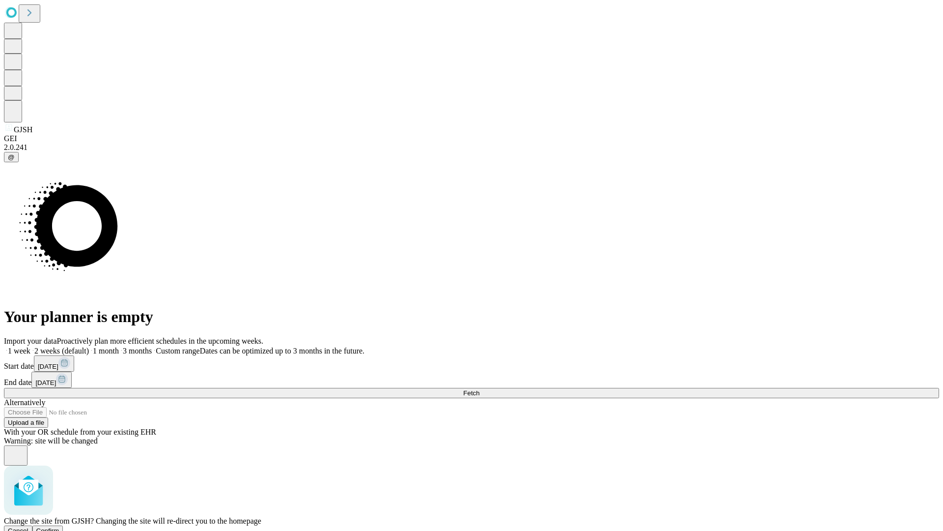
click at [59, 527] on span "Confirm" at bounding box center [47, 530] width 23 height 7
click at [480, 389] on span "Fetch" at bounding box center [471, 392] width 16 height 7
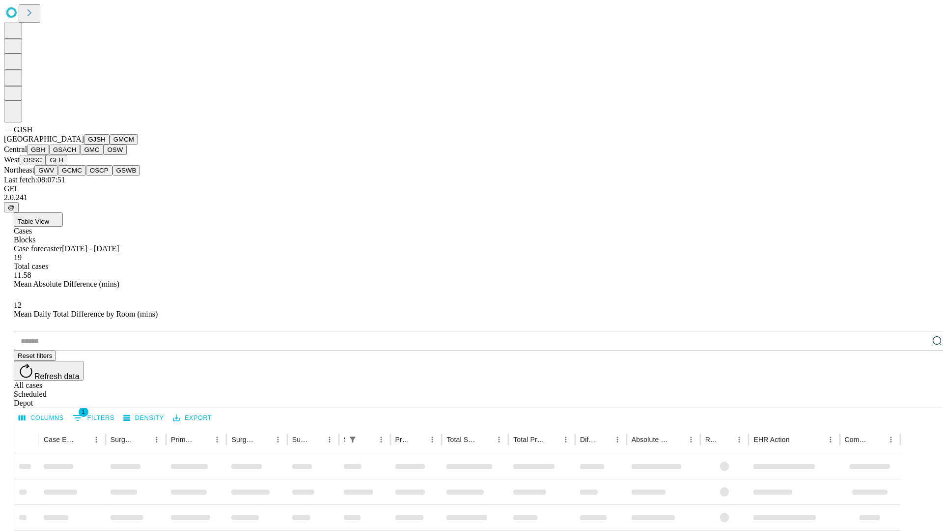
click at [110, 144] on button "GMCM" at bounding box center [124, 139] width 28 height 10
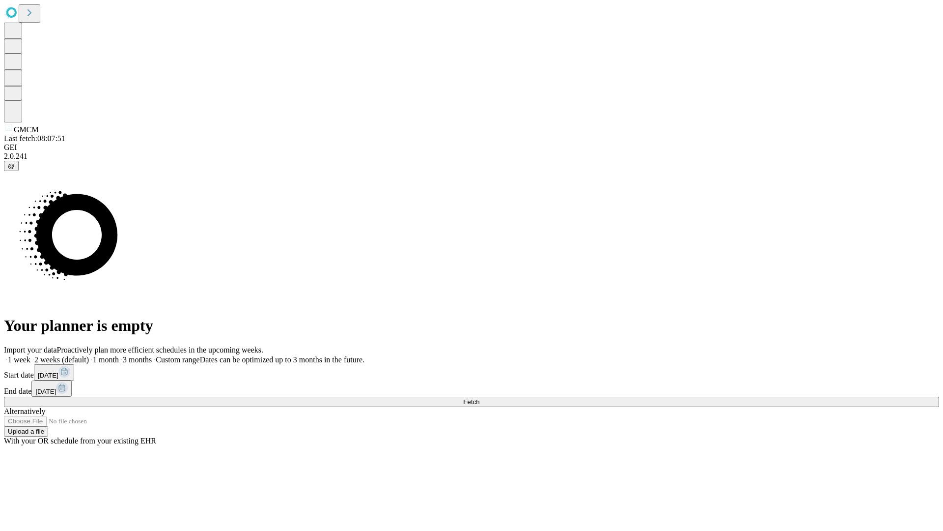
click at [480, 398] on span "Fetch" at bounding box center [471, 401] width 16 height 7
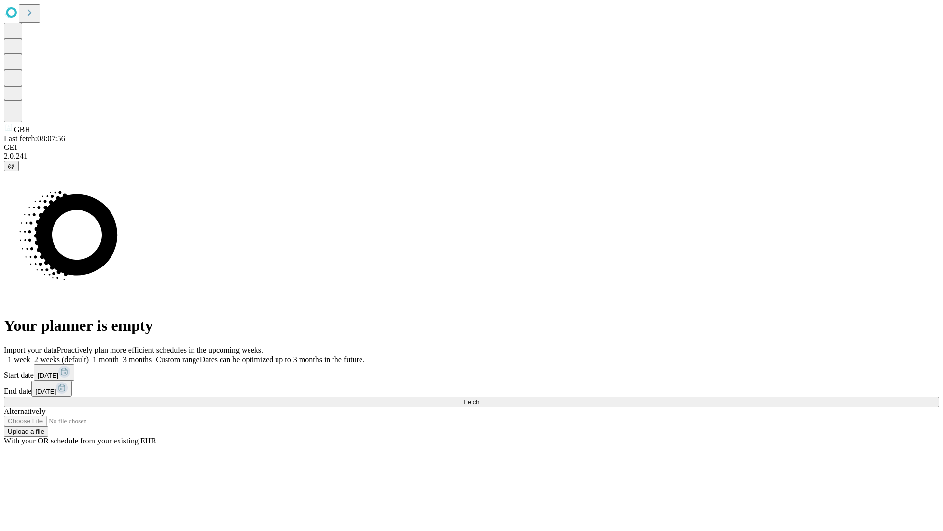
click at [480, 398] on span "Fetch" at bounding box center [471, 401] width 16 height 7
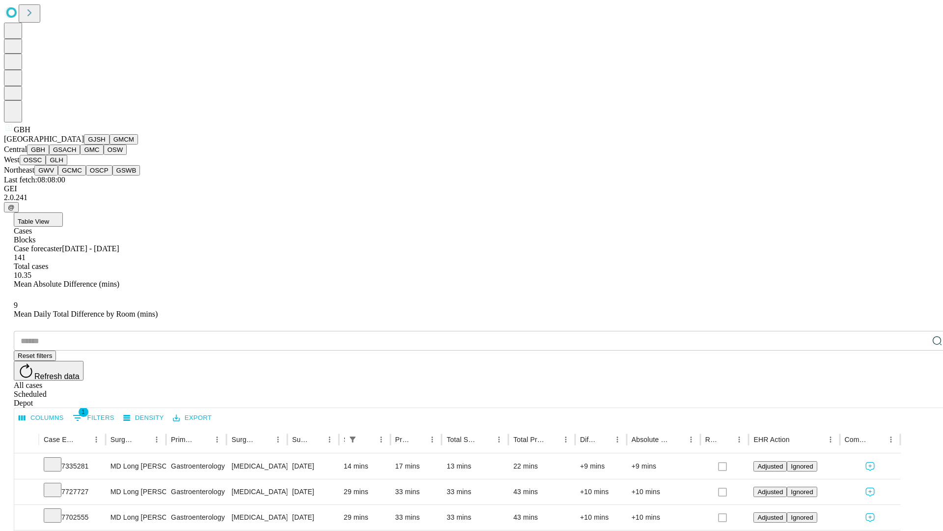
click at [76, 155] on button "GSACH" at bounding box center [64, 149] width 31 height 10
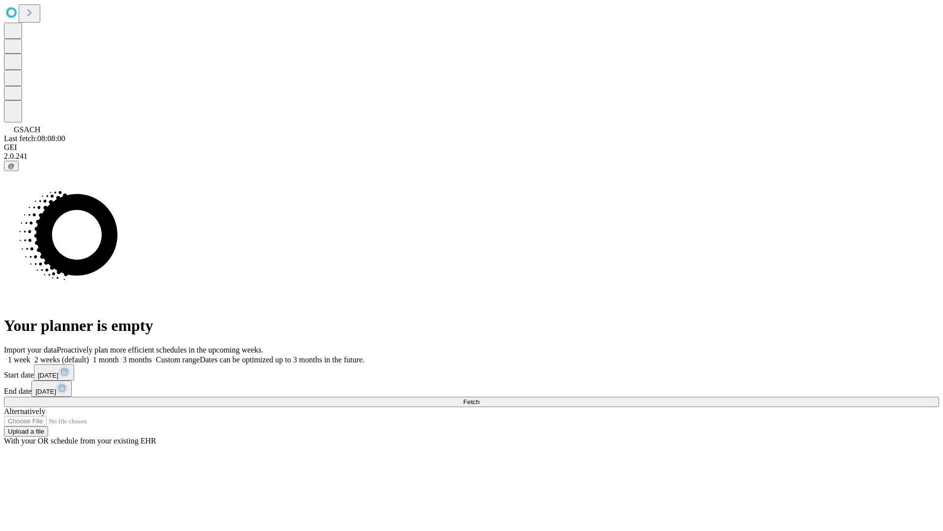
click at [480, 398] on span "Fetch" at bounding box center [471, 401] width 16 height 7
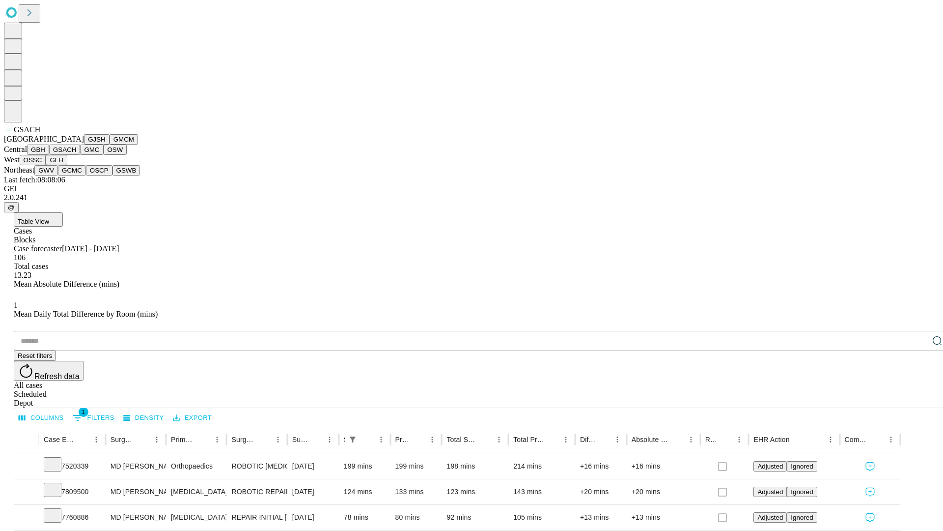
click at [80, 155] on button "GMC" at bounding box center [91, 149] width 23 height 10
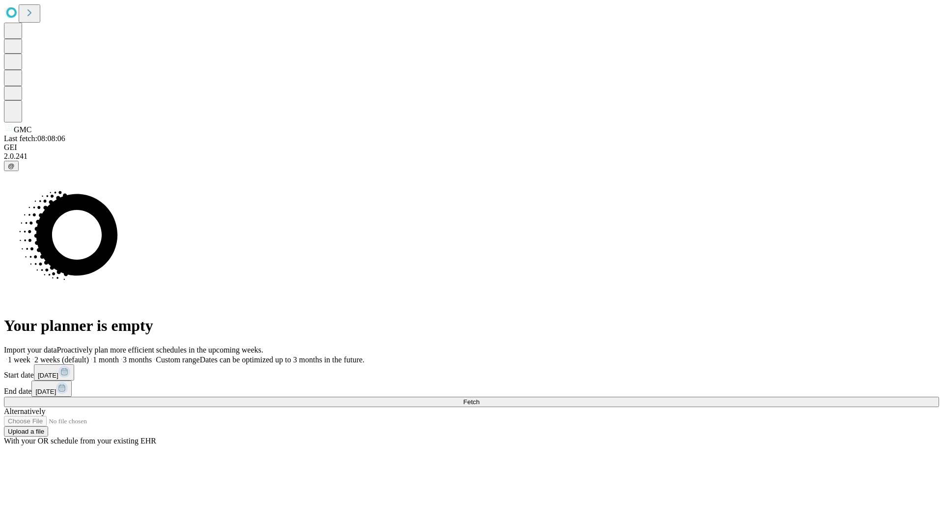
click at [480, 398] on span "Fetch" at bounding box center [471, 401] width 16 height 7
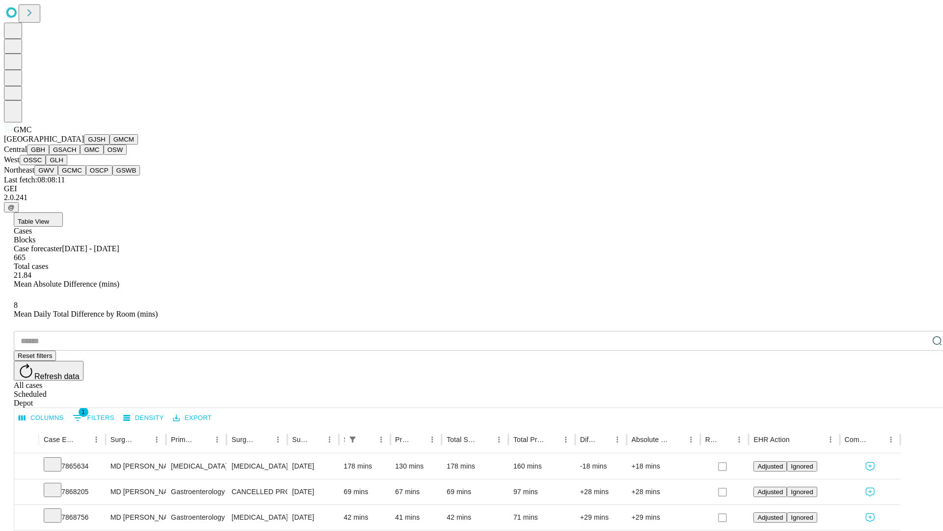
click at [104, 155] on button "OSW" at bounding box center [116, 149] width 24 height 10
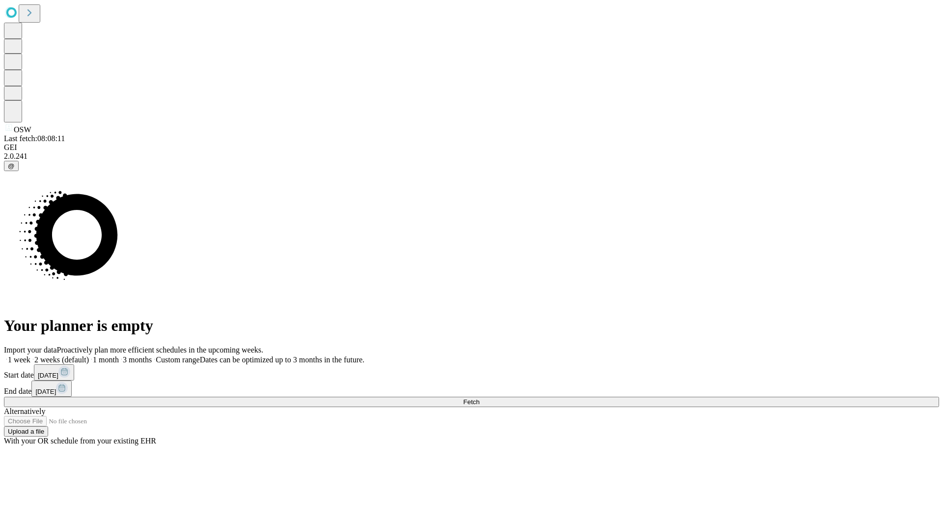
click at [480, 398] on span "Fetch" at bounding box center [471, 401] width 16 height 7
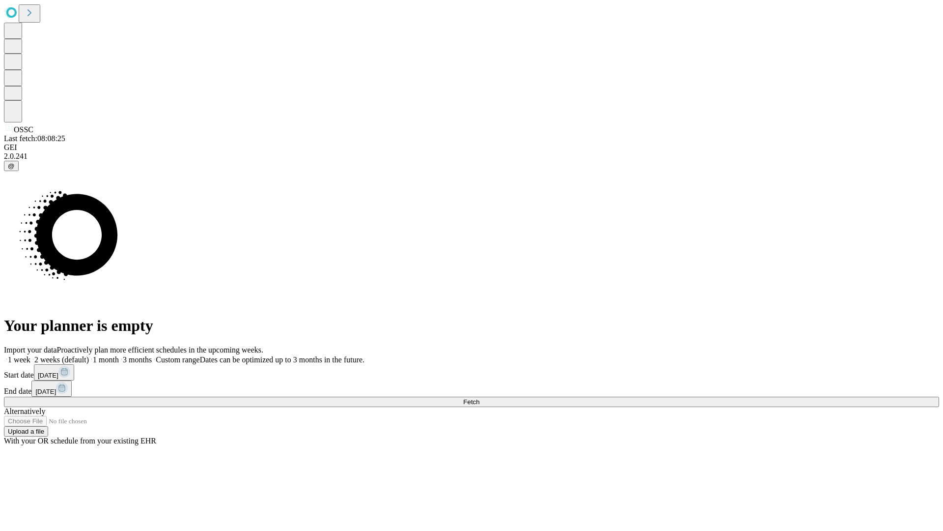
click at [480, 398] on span "Fetch" at bounding box center [471, 401] width 16 height 7
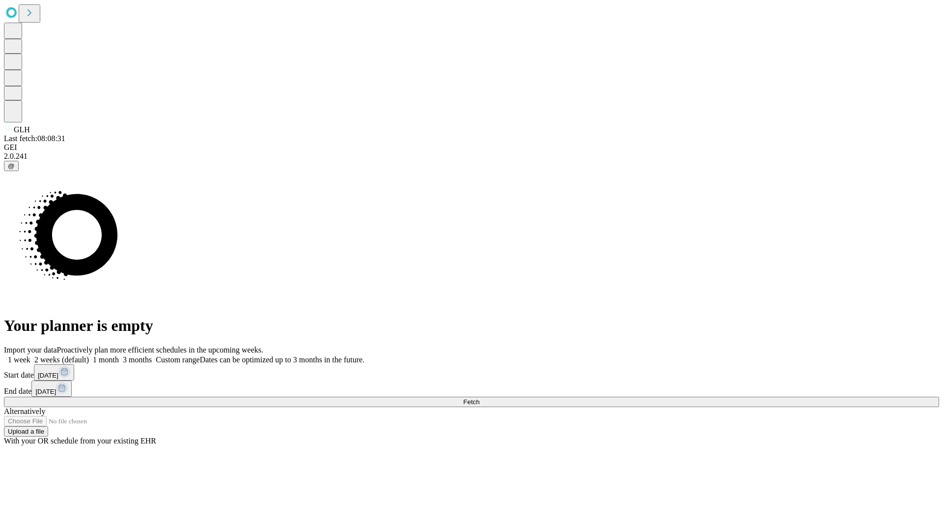
click at [480, 398] on span "Fetch" at bounding box center [471, 401] width 16 height 7
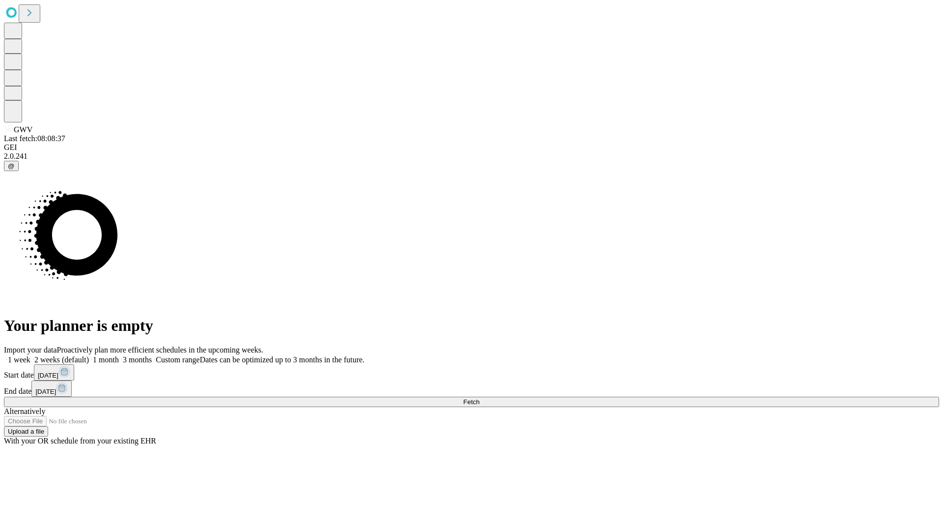
click at [480, 398] on span "Fetch" at bounding box center [471, 401] width 16 height 7
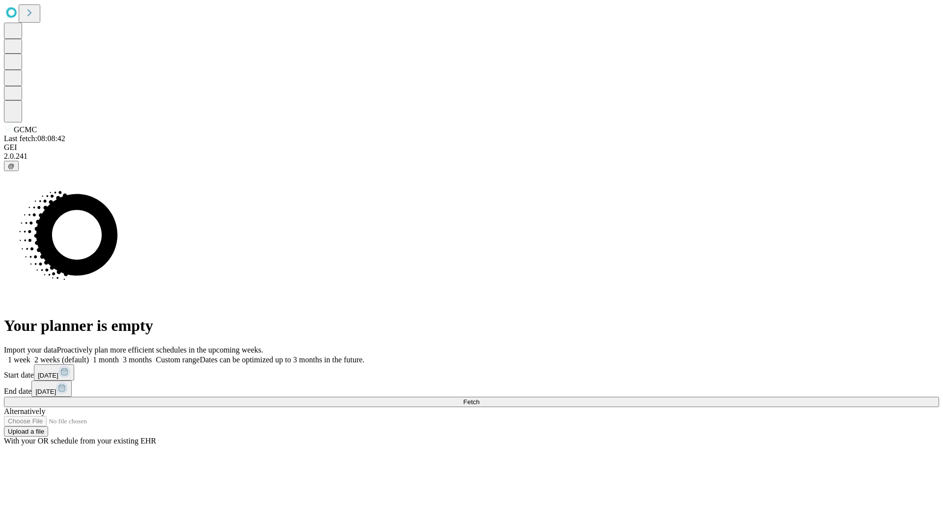
click at [480, 398] on span "Fetch" at bounding box center [471, 401] width 16 height 7
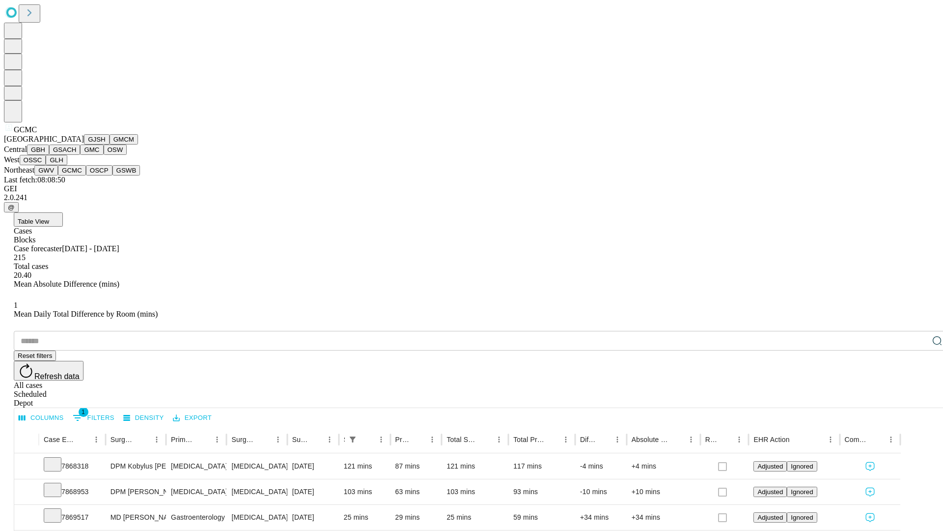
click at [86, 175] on button "OSCP" at bounding box center [99, 170] width 27 height 10
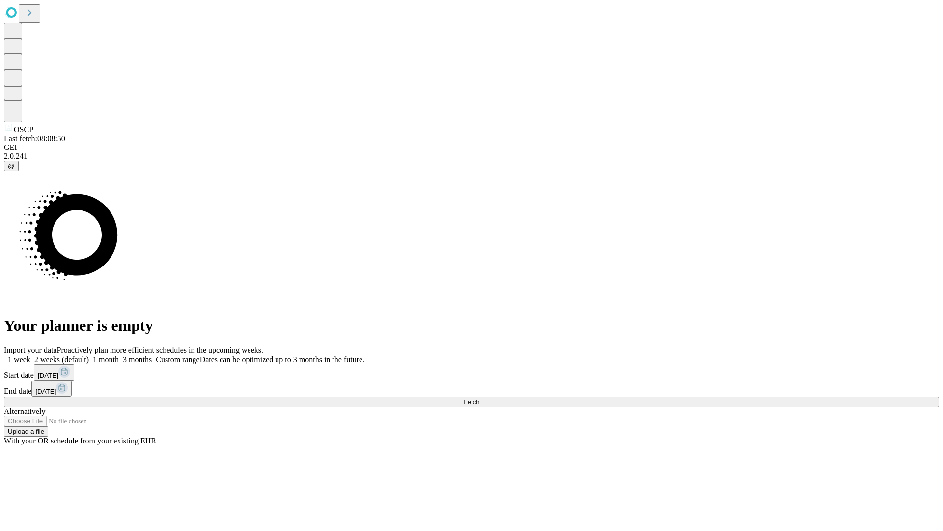
click at [480, 398] on span "Fetch" at bounding box center [471, 401] width 16 height 7
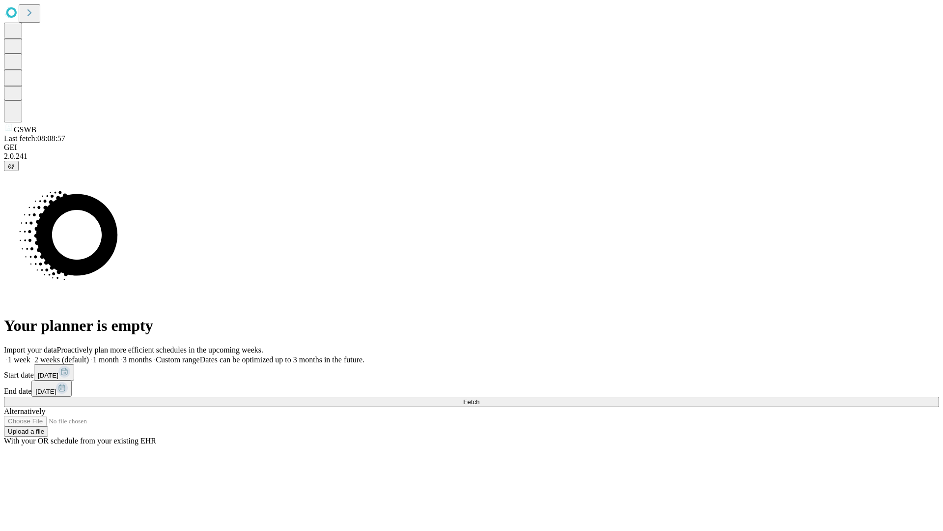
click at [480, 398] on span "Fetch" at bounding box center [471, 401] width 16 height 7
